Goal: Find specific page/section: Find specific page/section

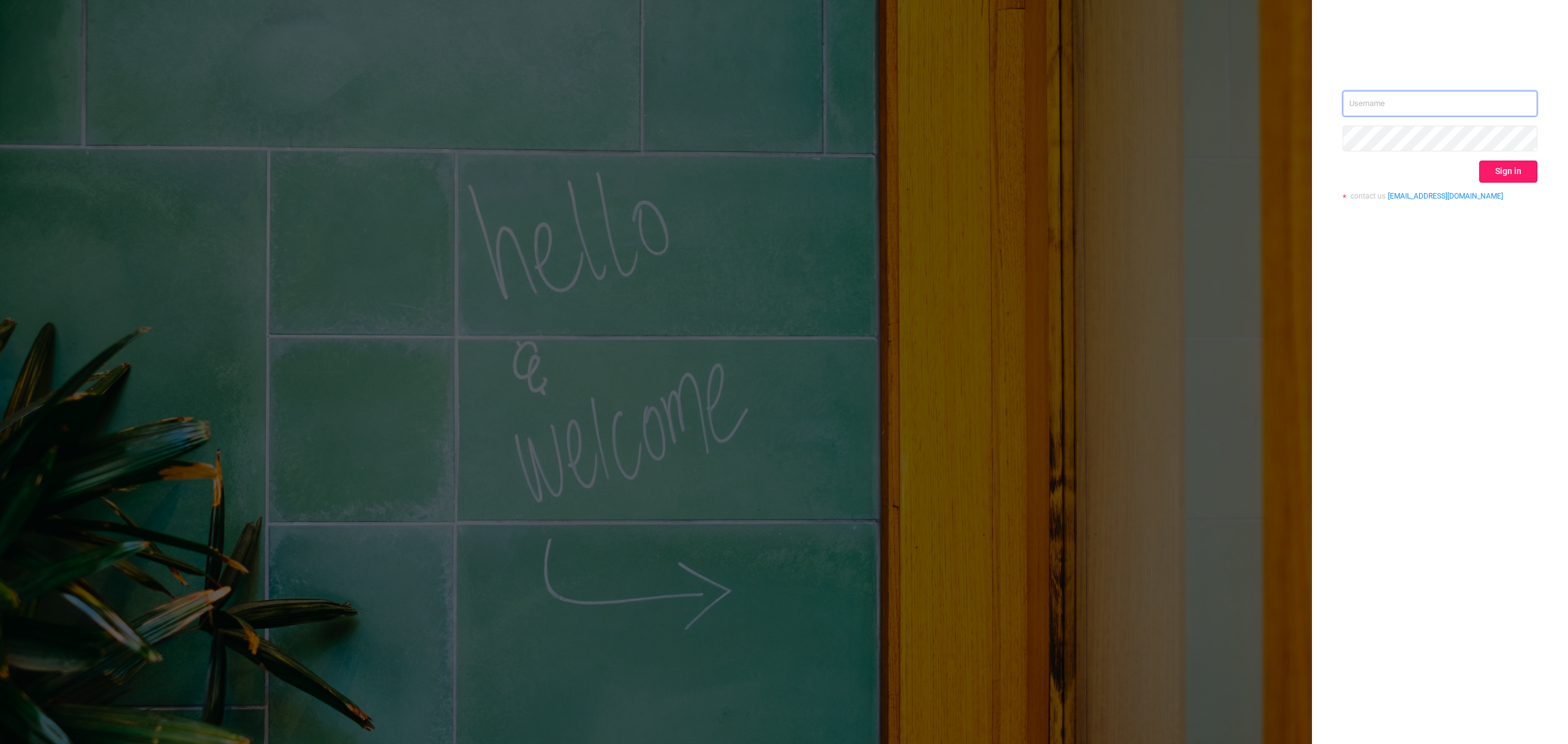
type input "[EMAIL_ADDRESS][DOMAIN_NAME]"
click at [1496, 163] on button "Sign in" at bounding box center [1508, 172] width 58 height 22
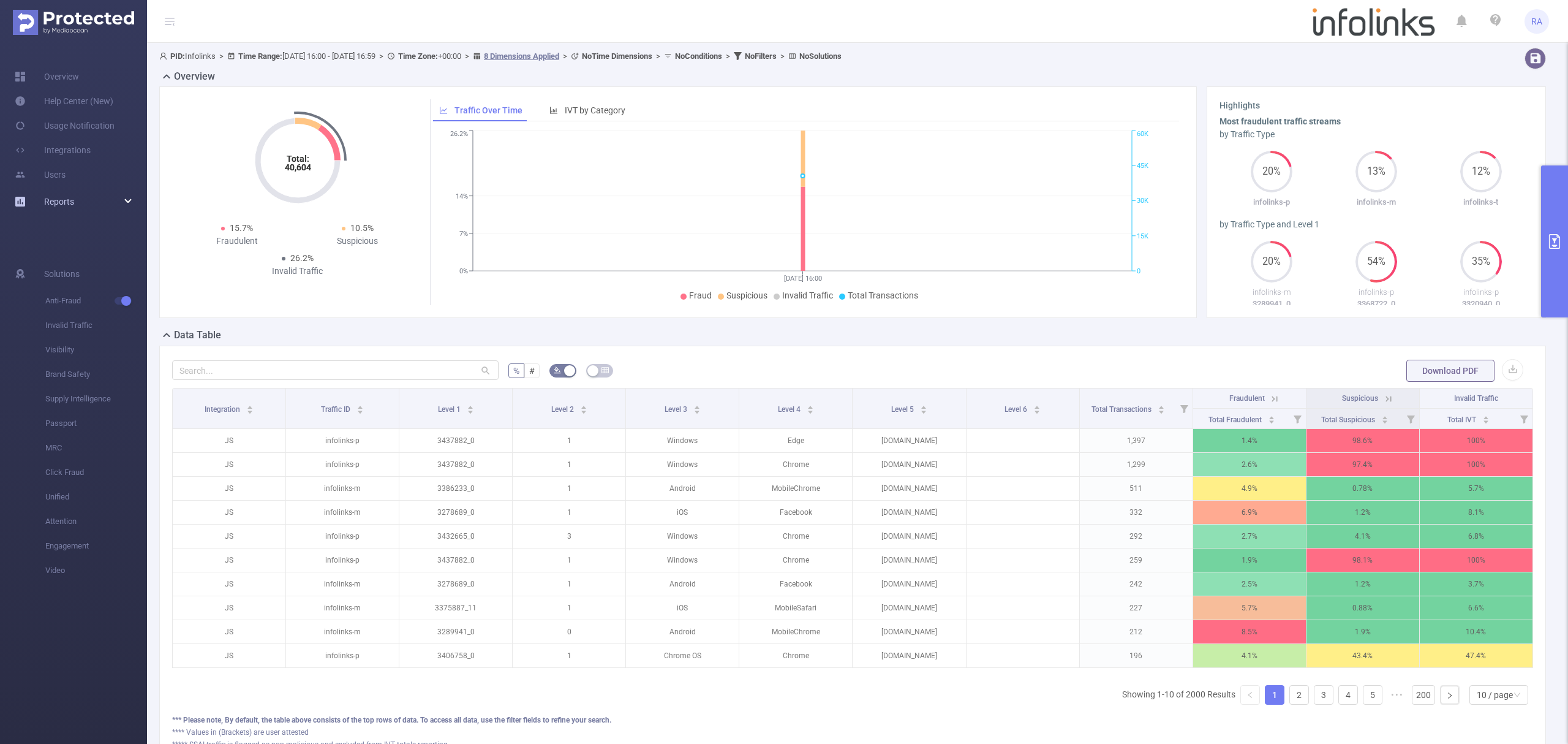
click at [66, 201] on span "Reports" at bounding box center [59, 201] width 30 height 10
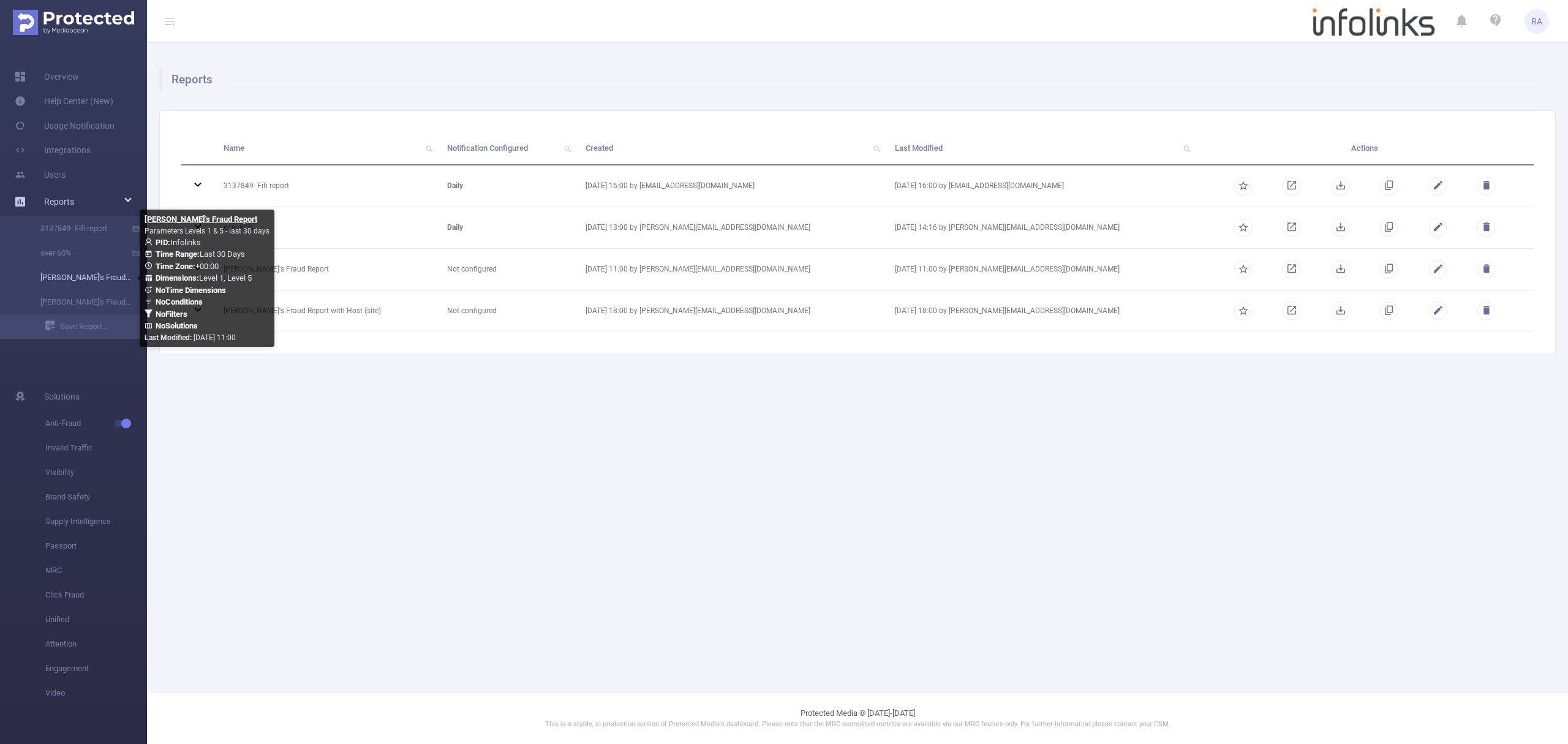
click at [84, 282] on link "[PERSON_NAME]'s Fraud Report" at bounding box center [78, 277] width 108 height 24
